Goal: Check status: Check status

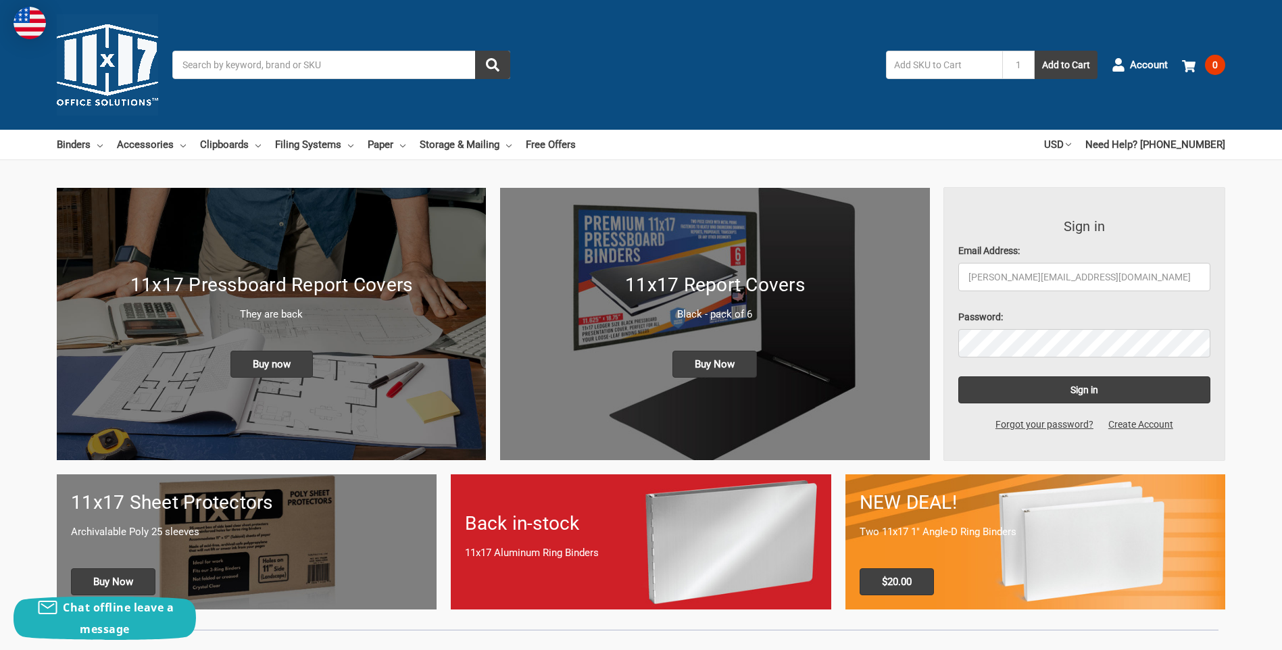
click at [1085, 388] on input "Sign in" at bounding box center [1084, 389] width 253 height 27
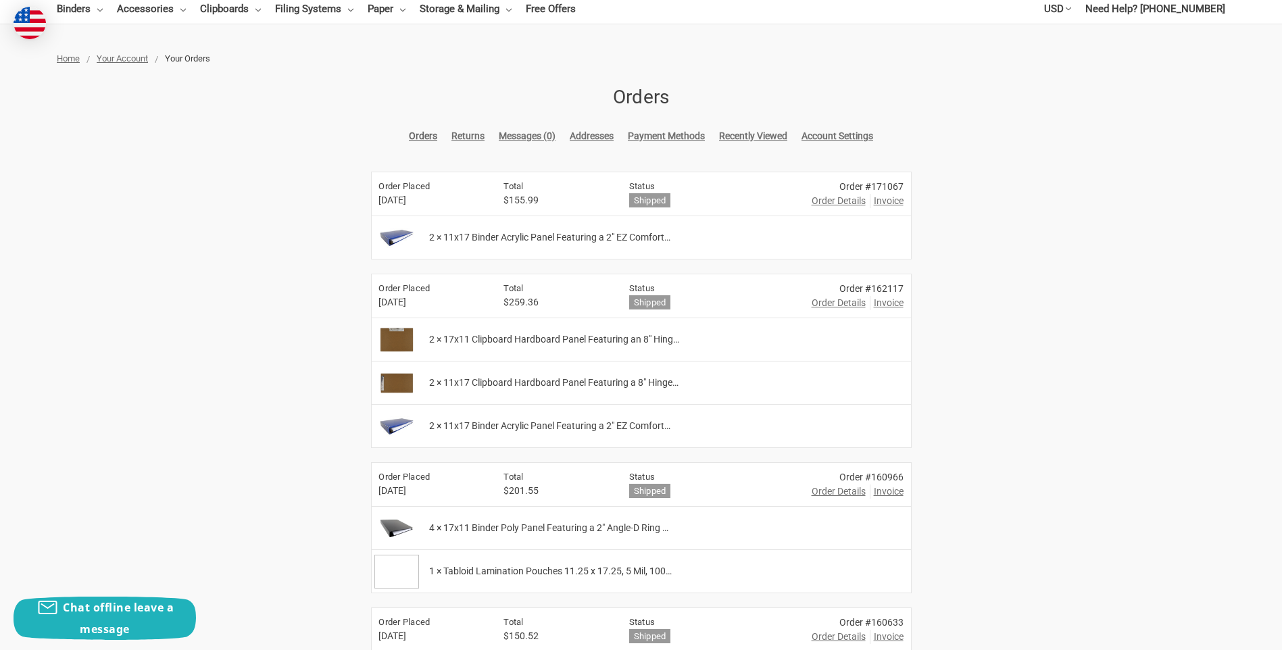
scroll to position [135, 0]
click at [845, 201] on span "Order Details" at bounding box center [839, 202] width 54 height 14
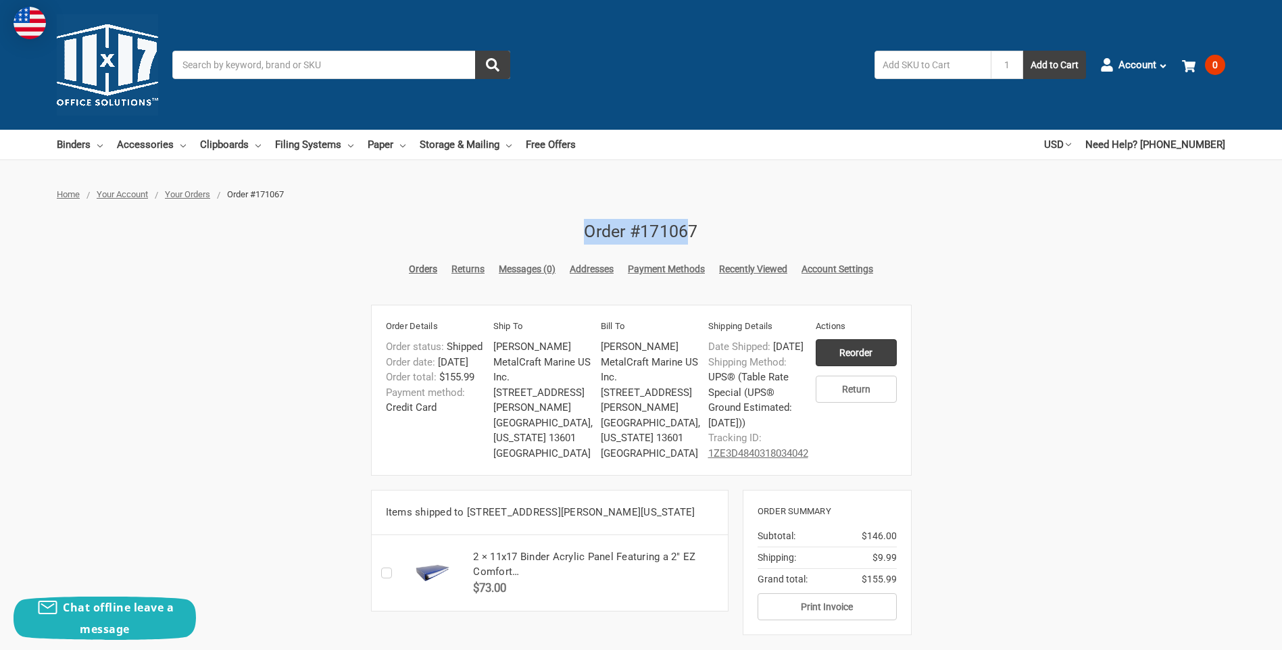
drag, startPoint x: 693, startPoint y: 228, endPoint x: 547, endPoint y: 235, distance: 145.4
click at [547, 235] on h2 "Order #171067" at bounding box center [641, 232] width 541 height 26
drag, startPoint x: 547, startPoint y: 235, endPoint x: 670, endPoint y: 236, distance: 123.0
click at [660, 236] on h2 "Order #171067" at bounding box center [641, 232] width 541 height 26
click at [692, 235] on h2 "Order #171067" at bounding box center [641, 232] width 541 height 26
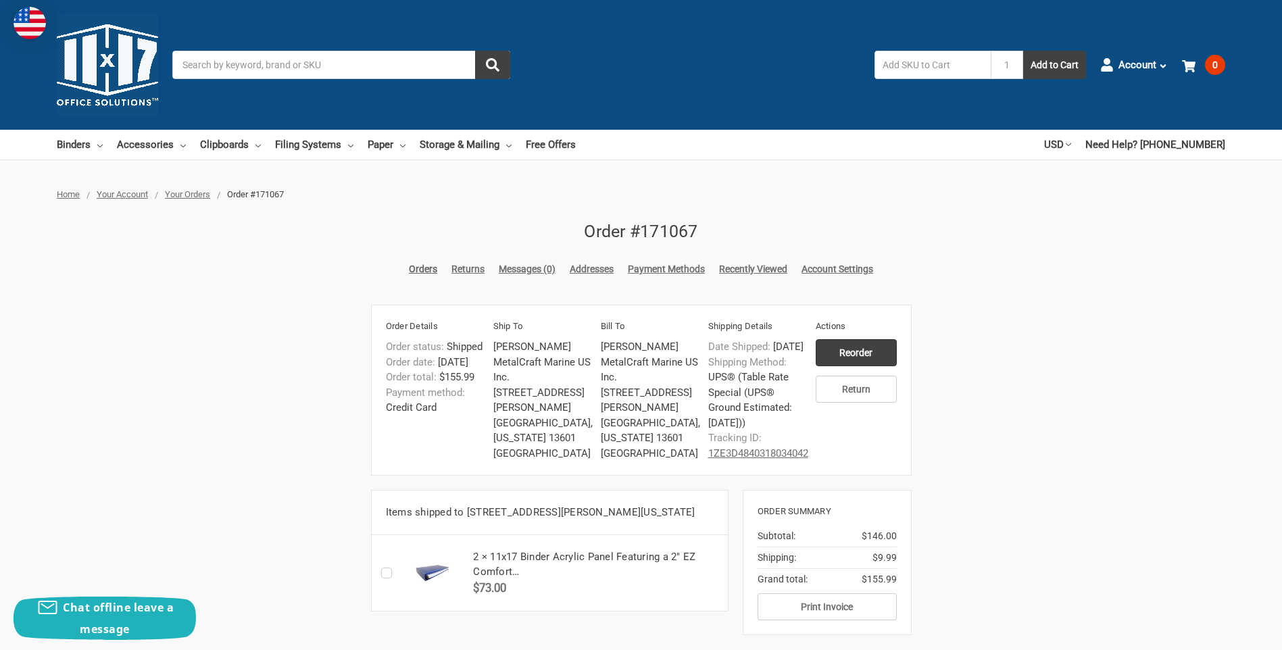
click at [712, 237] on h2 "Order #171067" at bounding box center [641, 232] width 541 height 26
drag, startPoint x: 712, startPoint y: 235, endPoint x: 562, endPoint y: 234, distance: 149.4
click at [562, 234] on h2 "Order #171067" at bounding box center [641, 232] width 541 height 26
drag, startPoint x: 585, startPoint y: 232, endPoint x: 703, endPoint y: 232, distance: 118.3
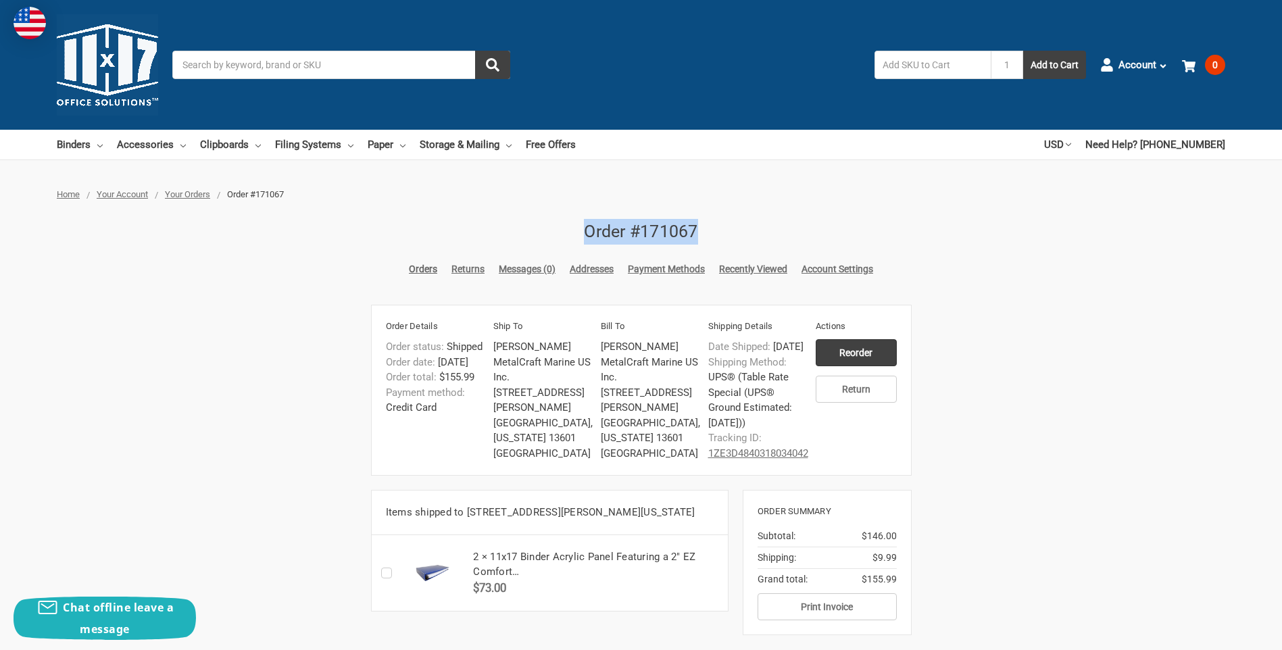
click at [703, 232] on h2 "Order #171067" at bounding box center [641, 232] width 541 height 26
drag, startPoint x: 704, startPoint y: 232, endPoint x: 587, endPoint y: 233, distance: 116.3
click at [587, 233] on h2 "Order #171067" at bounding box center [641, 232] width 541 height 26
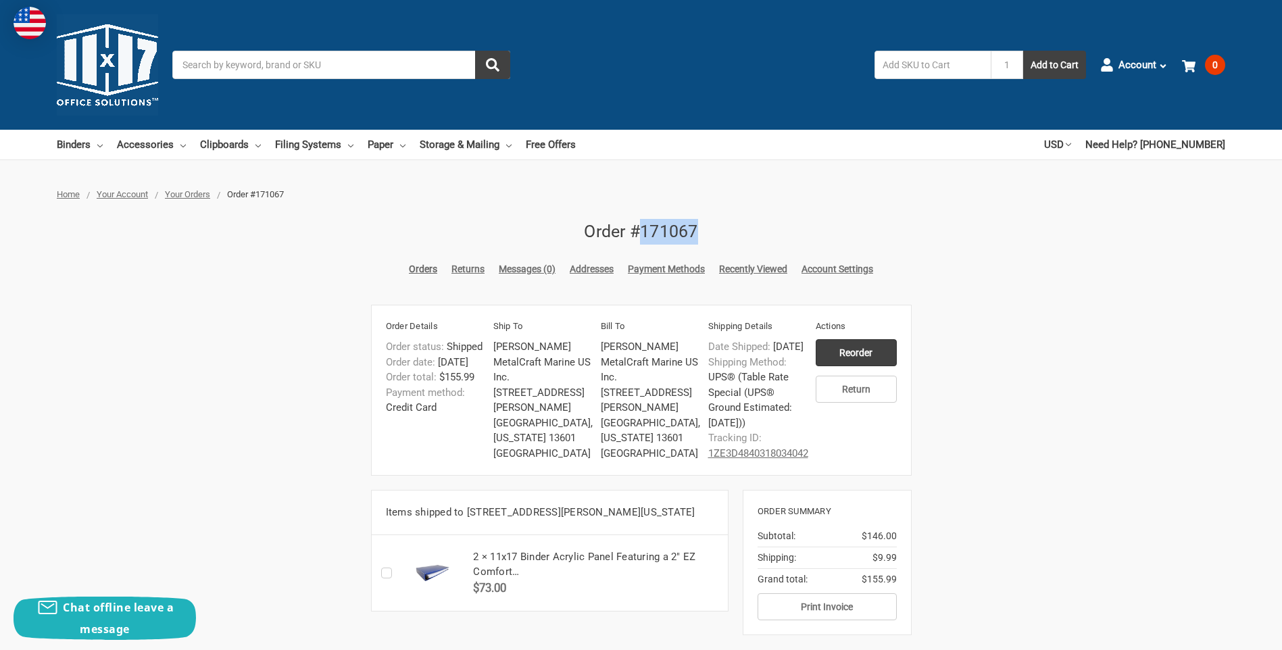
drag, startPoint x: 698, startPoint y: 230, endPoint x: 640, endPoint y: 232, distance: 58.1
click at [640, 232] on h2 "Order #171067" at bounding box center [641, 232] width 541 height 26
drag, startPoint x: 642, startPoint y: 231, endPoint x: 679, endPoint y: 230, distance: 37.2
click at [679, 230] on h2 "Order #171067" at bounding box center [641, 232] width 541 height 26
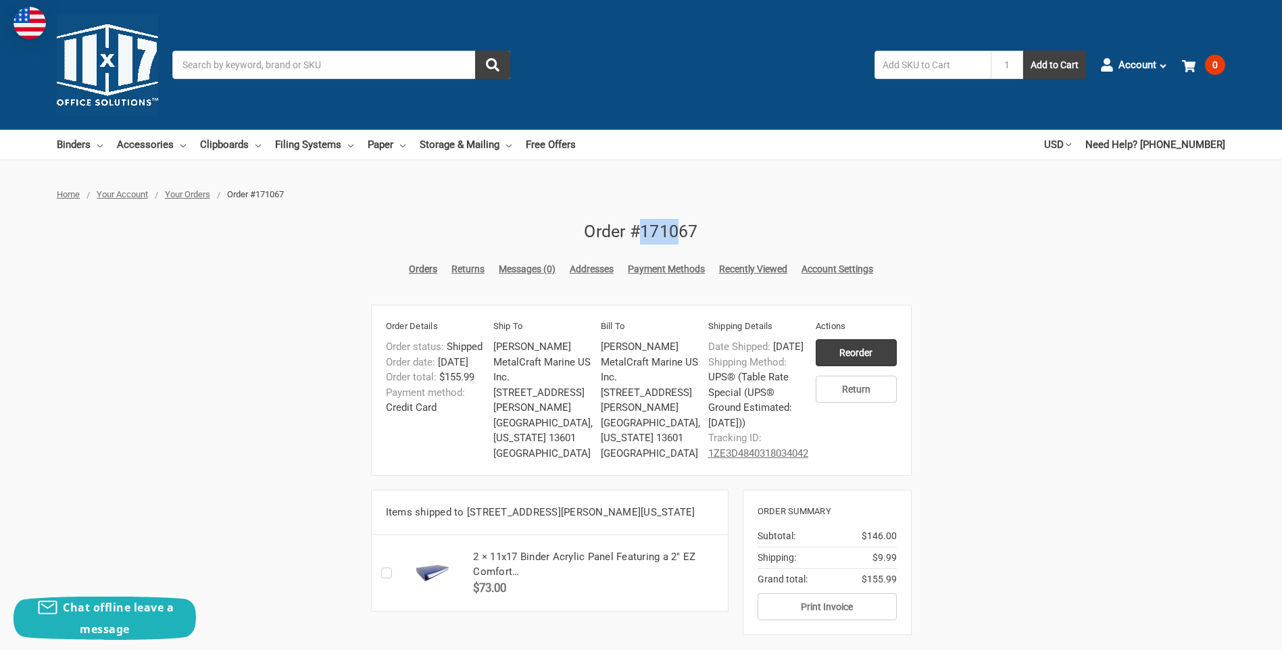
click at [679, 230] on h2 "Order #171067" at bounding box center [641, 232] width 541 height 26
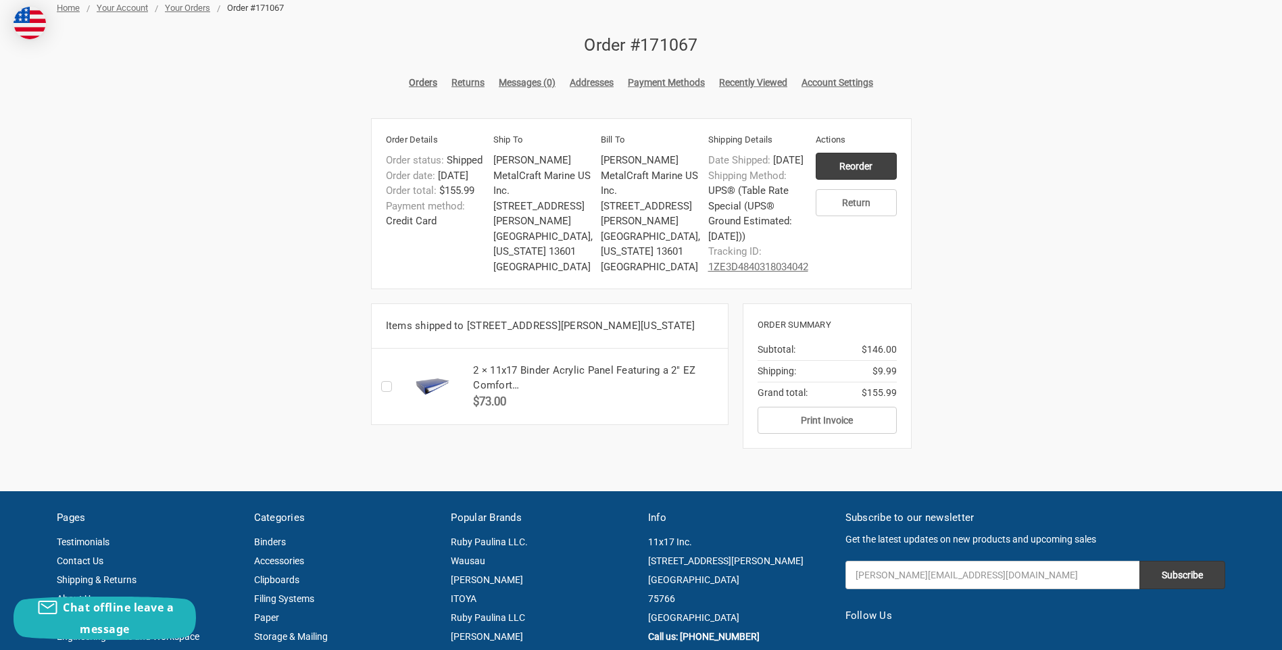
scroll to position [203, 0]
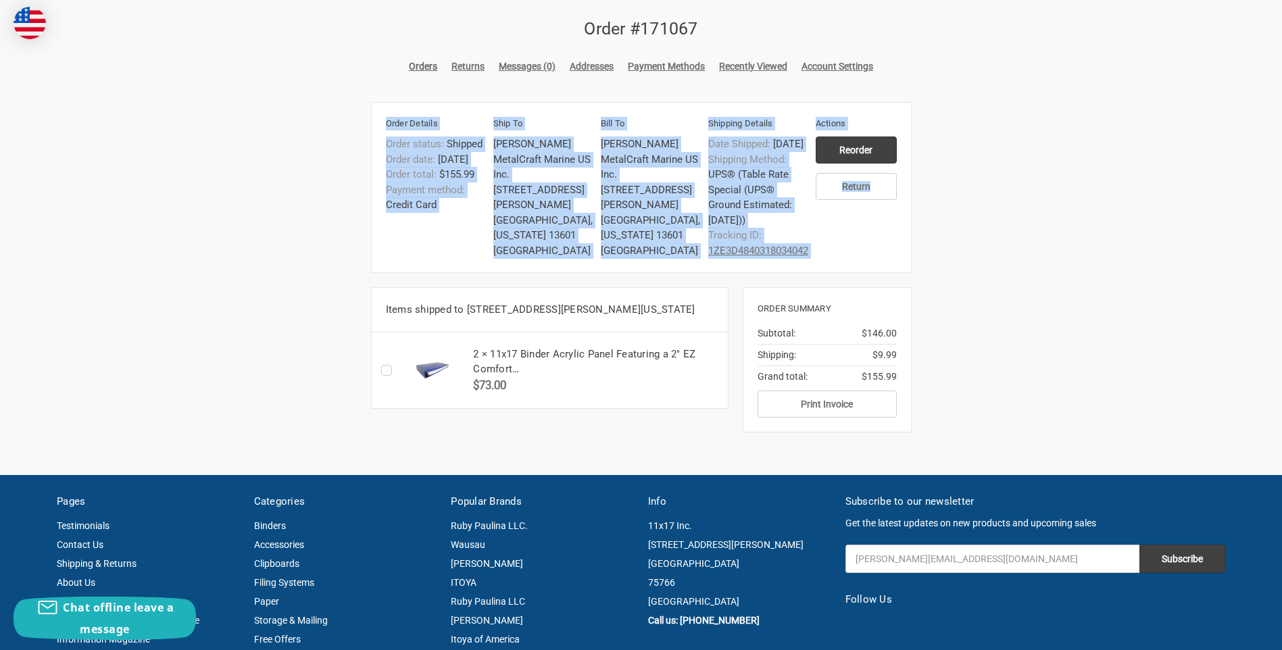
drag, startPoint x: 388, startPoint y: 122, endPoint x: 819, endPoint y: 276, distance: 457.7
click at [819, 273] on aside "Order Details Order status: Shipped Order date: [DATE] Order total: $155.99 Pay…" at bounding box center [641, 187] width 541 height 171
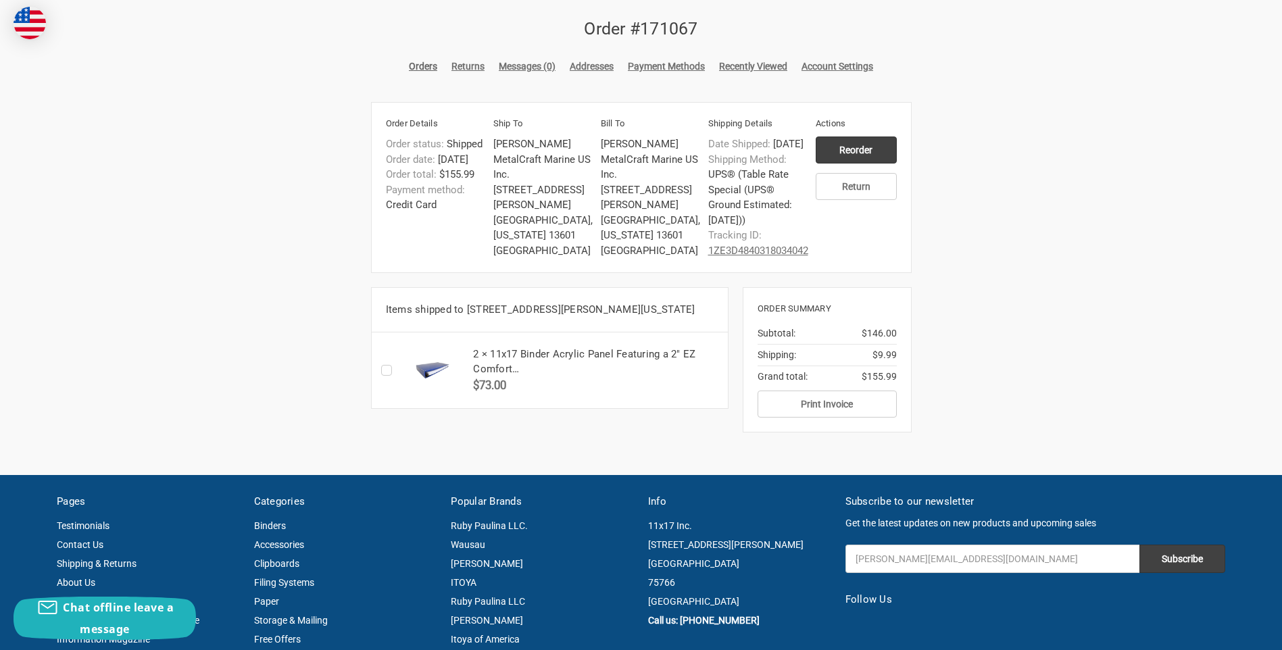
click at [818, 273] on aside "Order Details Order status: Shipped Order date: [DATE] Order total: $155.99 Pay…" at bounding box center [641, 187] width 541 height 171
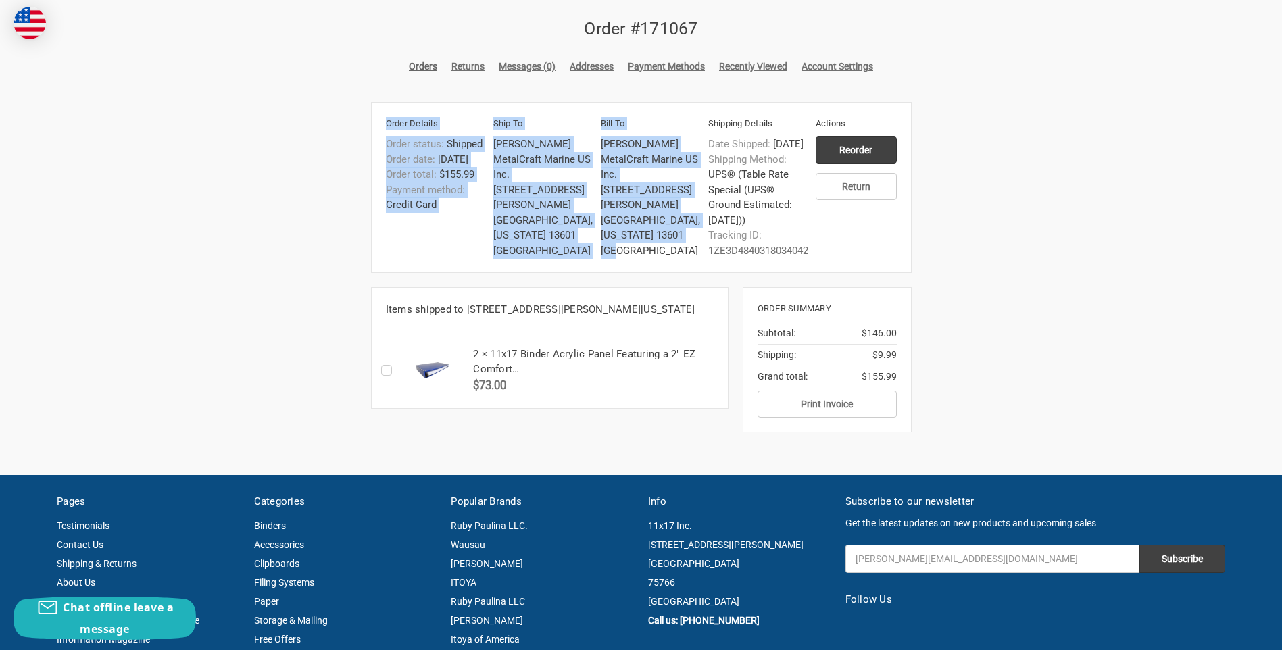
drag, startPoint x: 385, startPoint y: 119, endPoint x: 613, endPoint y: 253, distance: 264.5
click at [613, 253] on aside "Order Details Order status: Shipped Order date: [DATE] Order total: $155.99 Pay…" at bounding box center [641, 187] width 541 height 171
click at [610, 253] on section "Bill To [PERSON_NAME] MetalCraft Marine US Inc. [STREET_ADDRESS][PERSON_NAME] […" at bounding box center [654, 187] width 107 height 141
